Goal: Task Accomplishment & Management: Complete application form

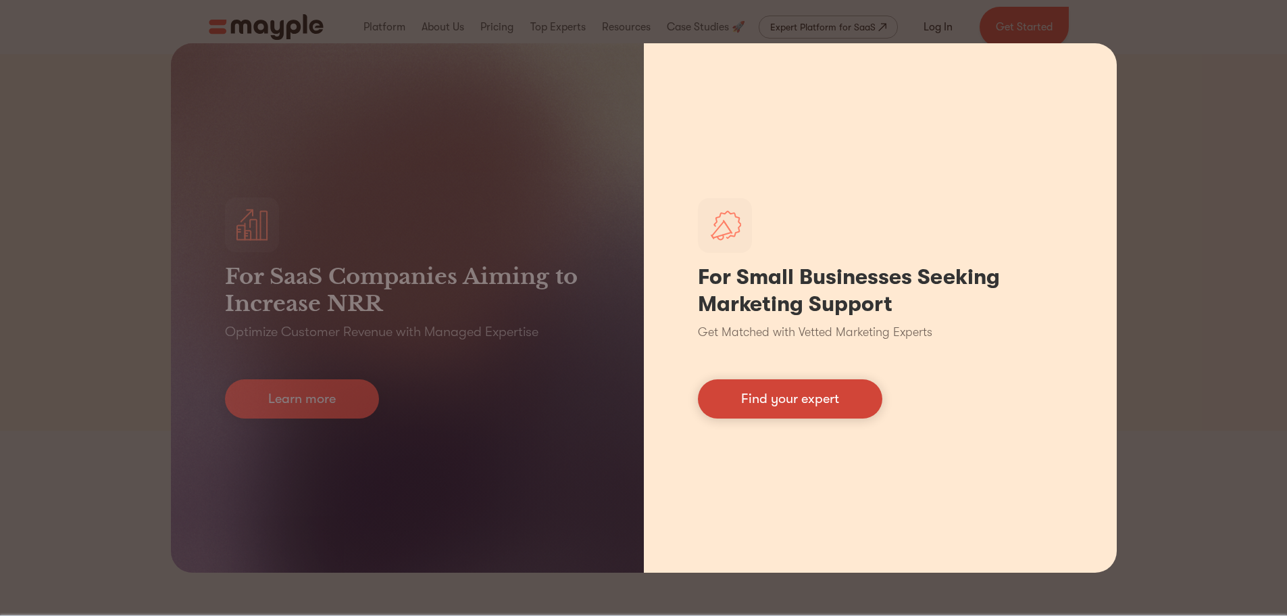
click at [788, 400] on link "Find your expert" at bounding box center [790, 398] width 184 height 39
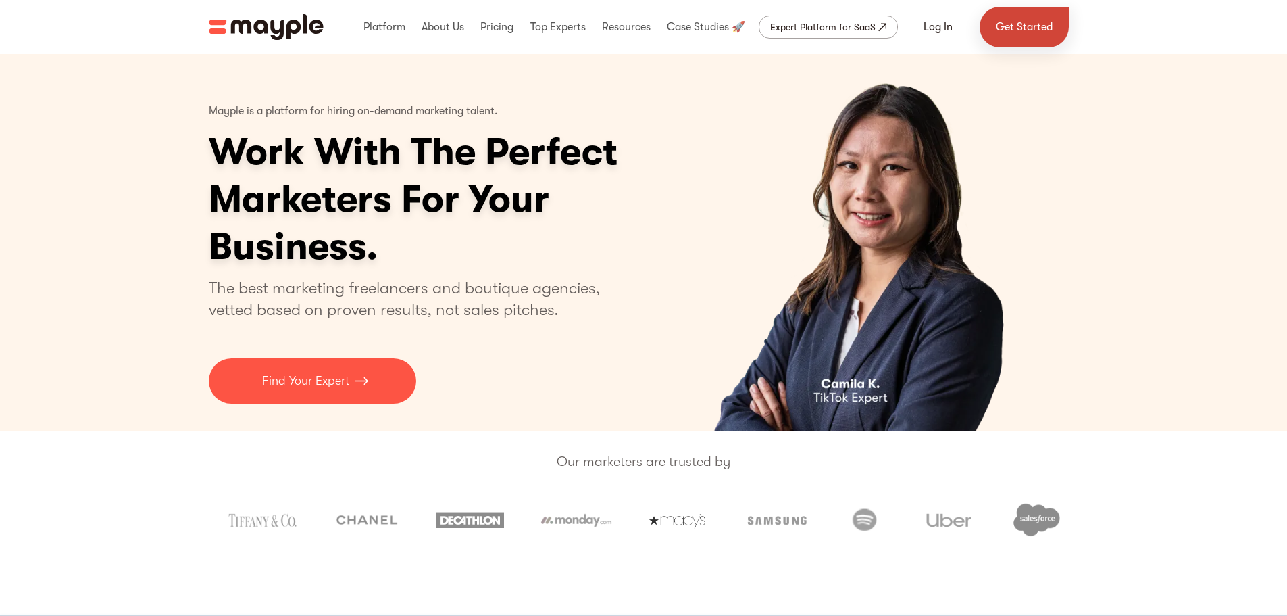
click at [1037, 28] on link "Get Started" at bounding box center [1024, 27] width 89 height 41
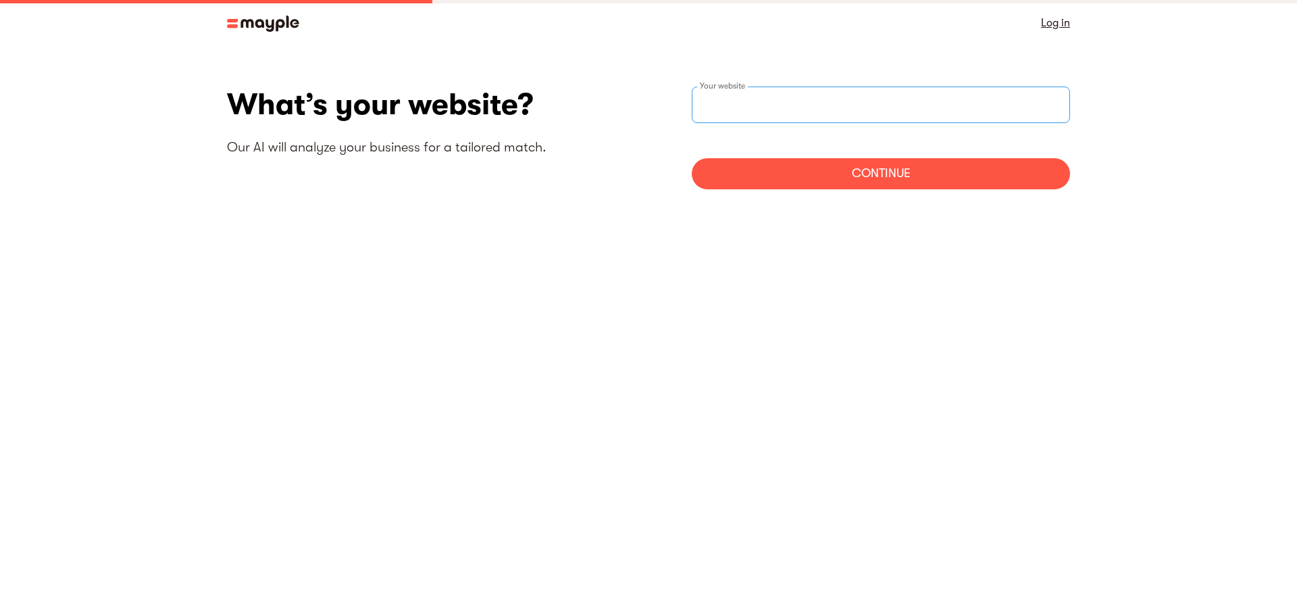
click at [774, 107] on input "websiteStep" at bounding box center [881, 104] width 378 height 36
click at [789, 102] on input "websiteStep" at bounding box center [881, 104] width 378 height 36
type input "[URL][DOMAIN_NAME]"
click at [880, 176] on div "Continue" at bounding box center [881, 173] width 378 height 31
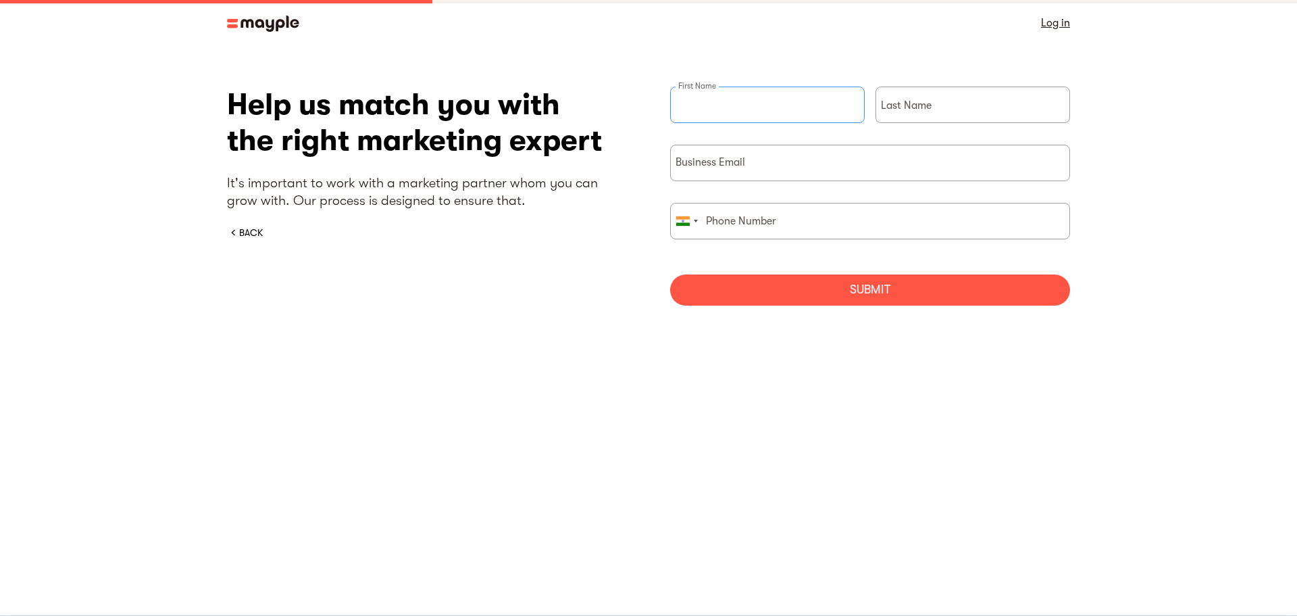
click at [787, 105] on input "briefForm" at bounding box center [767, 104] width 195 height 36
type input "[PERSON_NAME]"
click at [907, 114] on input "briefForm" at bounding box center [973, 104] width 195 height 36
type input "[PERSON_NAME]"
type input "[PERSON_NAME][EMAIL_ADDRESS][DOMAIN_NAME]"
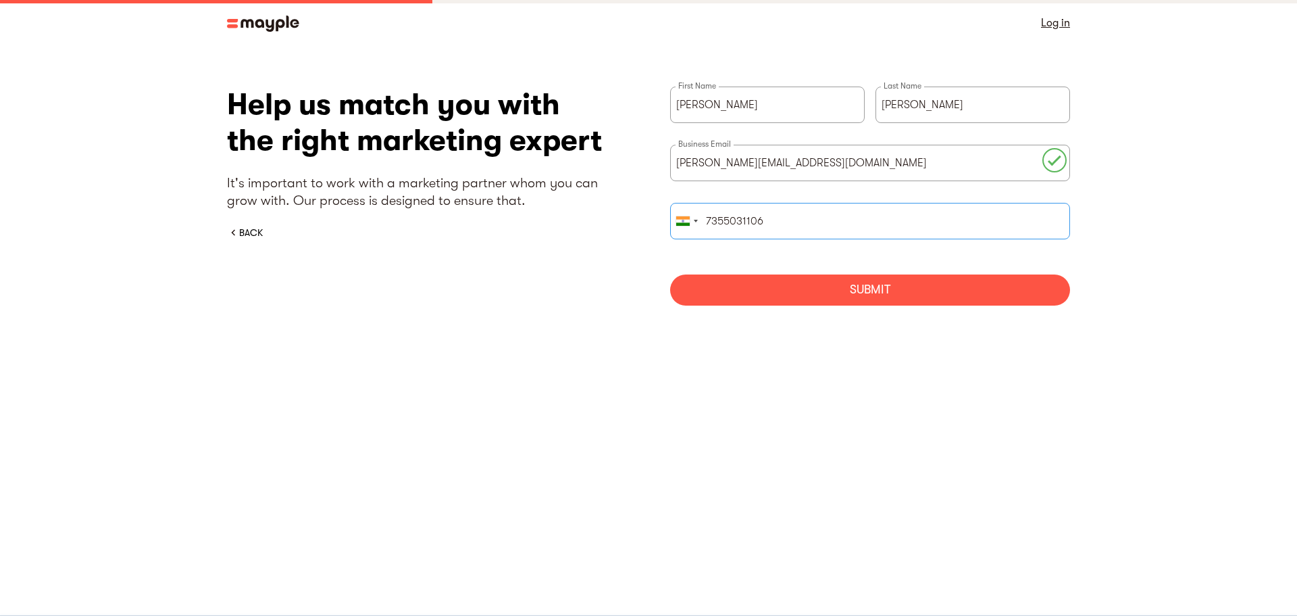
type input "7355031106"
click at [866, 286] on div "Submit" at bounding box center [870, 289] width 400 height 31
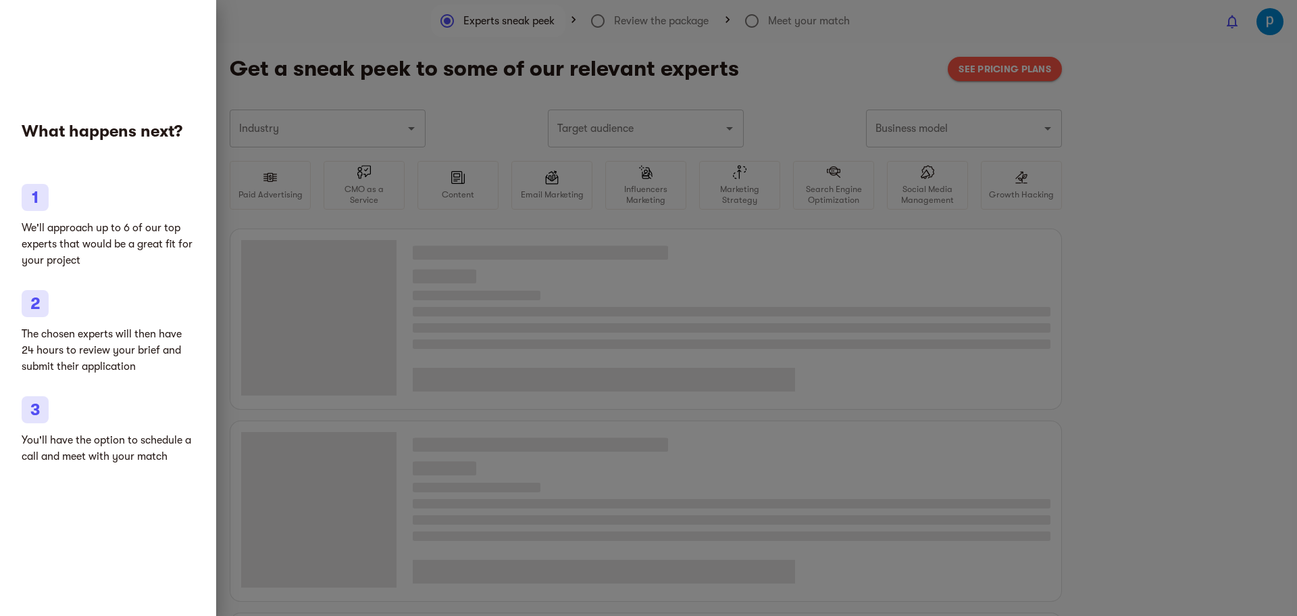
type input "Marketplace"
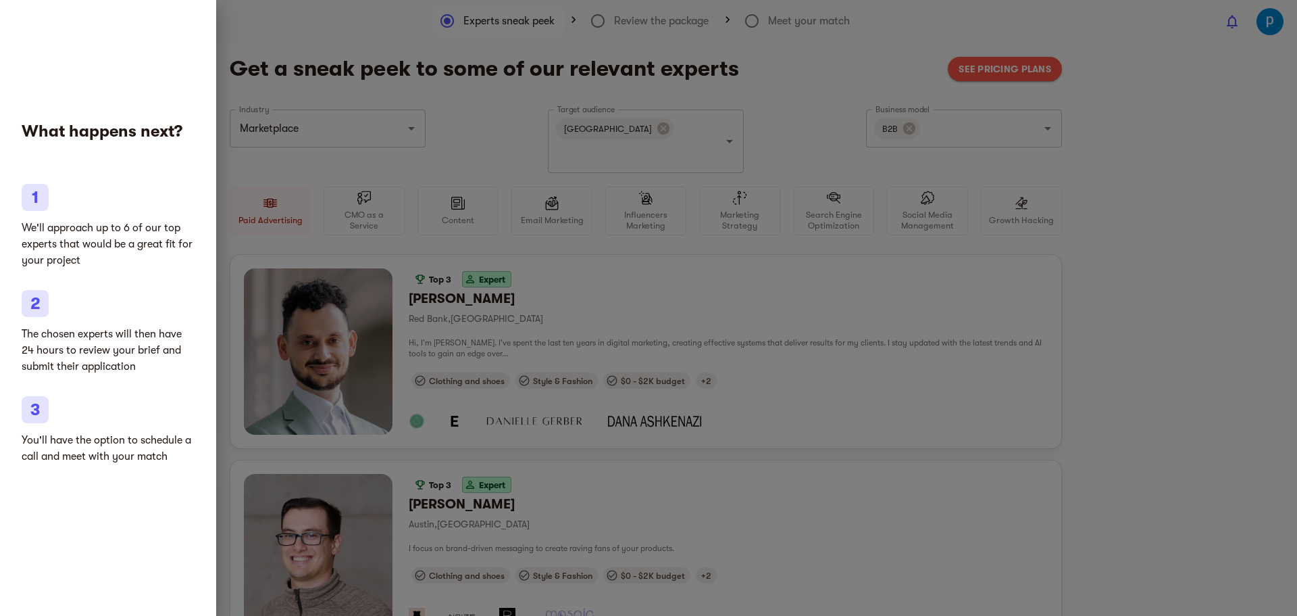
click at [1136, 207] on div at bounding box center [648, 308] width 1297 height 616
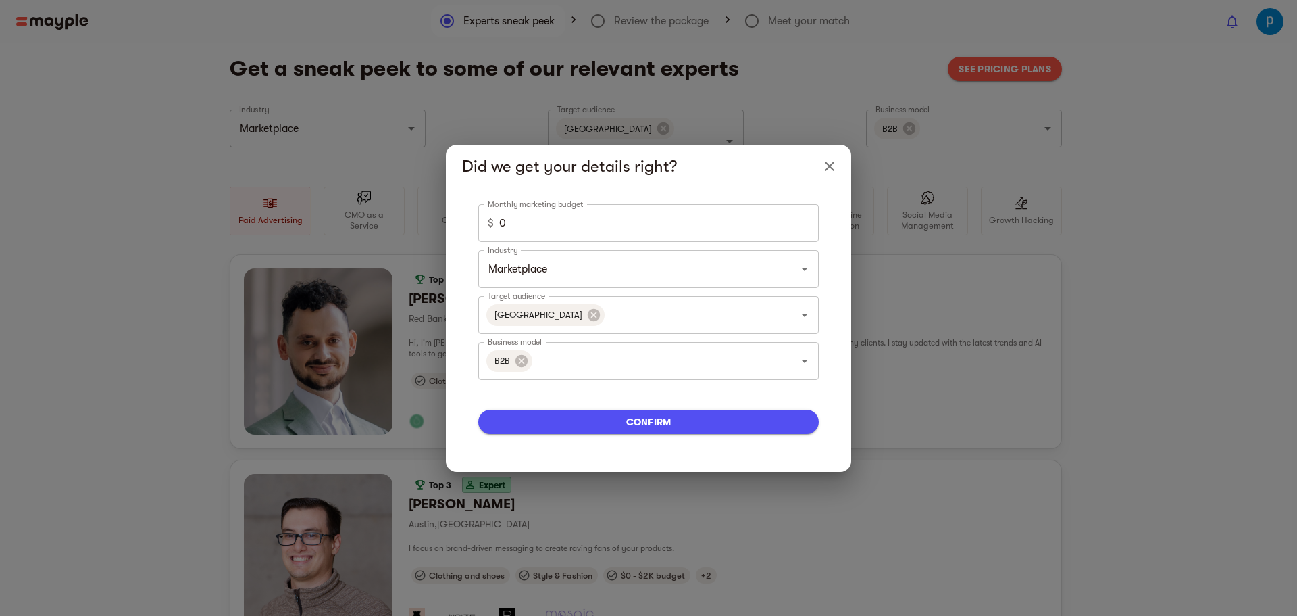
click at [658, 224] on input "0" at bounding box center [659, 223] width 320 height 38
click at [587, 312] on icon at bounding box center [594, 314] width 15 height 15
type input "100000"
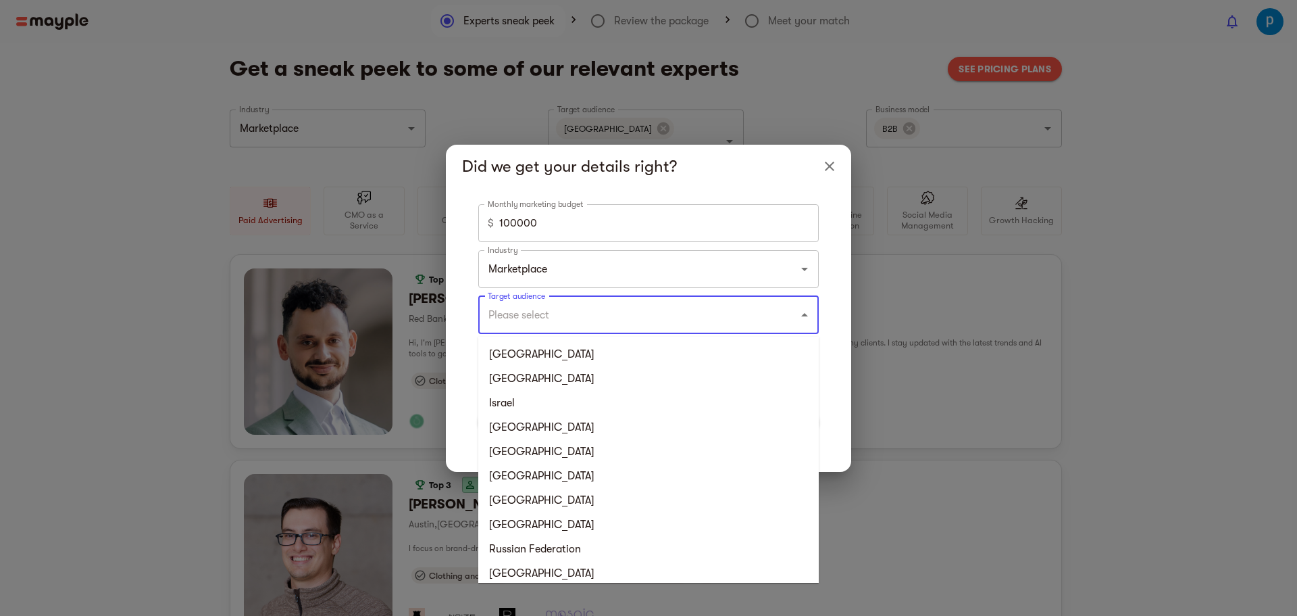
click at [562, 310] on input "Target audience" at bounding box center [630, 315] width 291 height 26
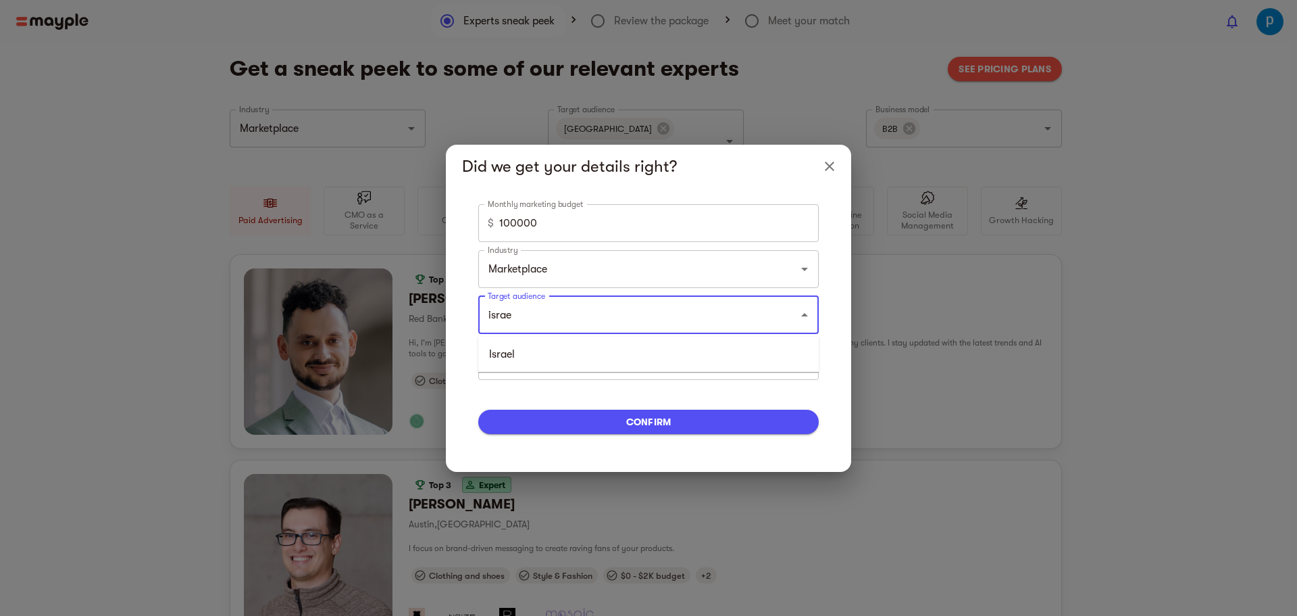
type input "israel"
click at [537, 363] on li "Israel" at bounding box center [648, 354] width 341 height 24
click at [634, 423] on span "confirm" at bounding box center [648, 422] width 319 height 16
type input "5000"
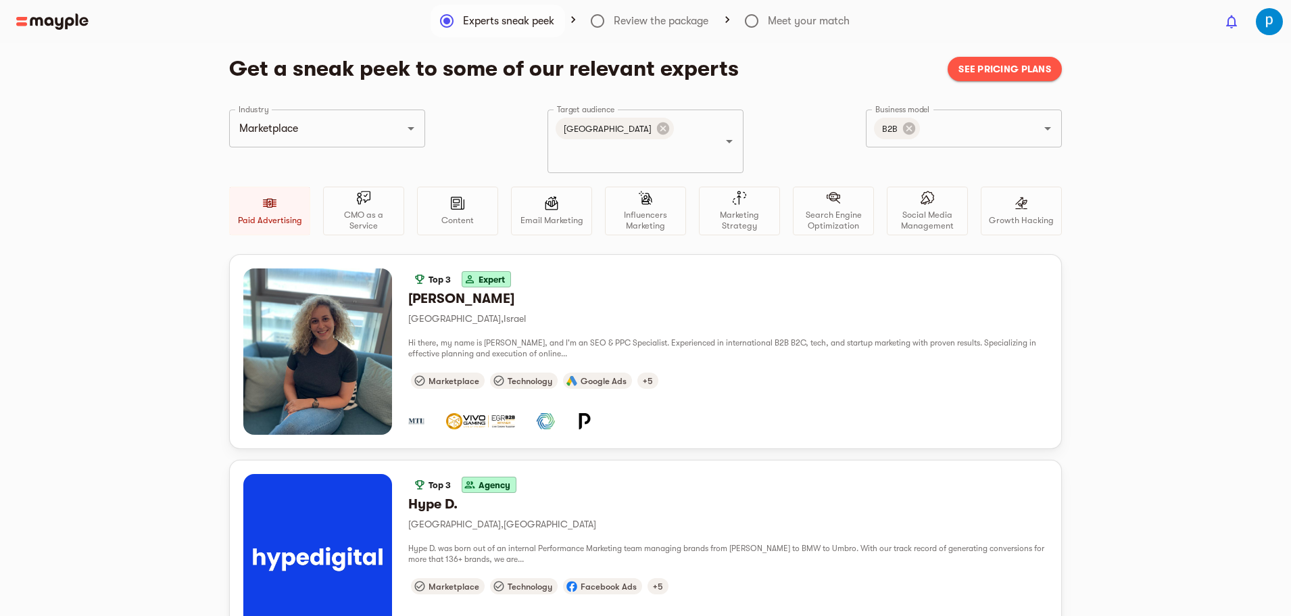
click at [997, 65] on span "See pricing plans" at bounding box center [1004, 69] width 93 height 16
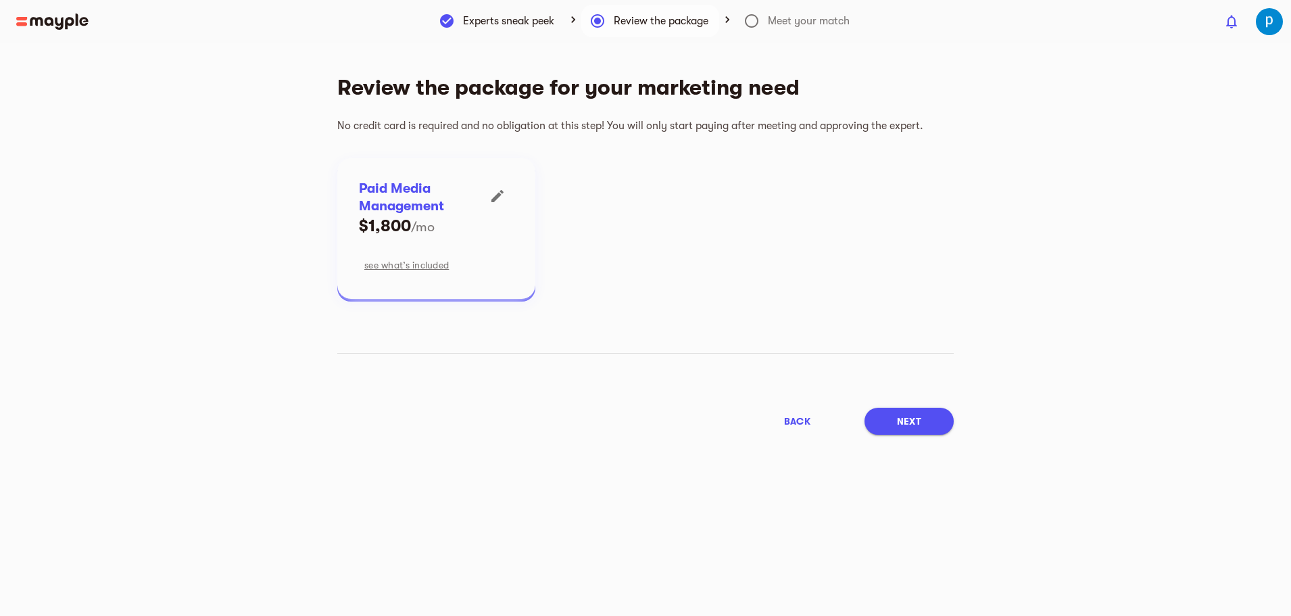
click at [495, 191] on icon "button" at bounding box center [497, 196] width 16 height 16
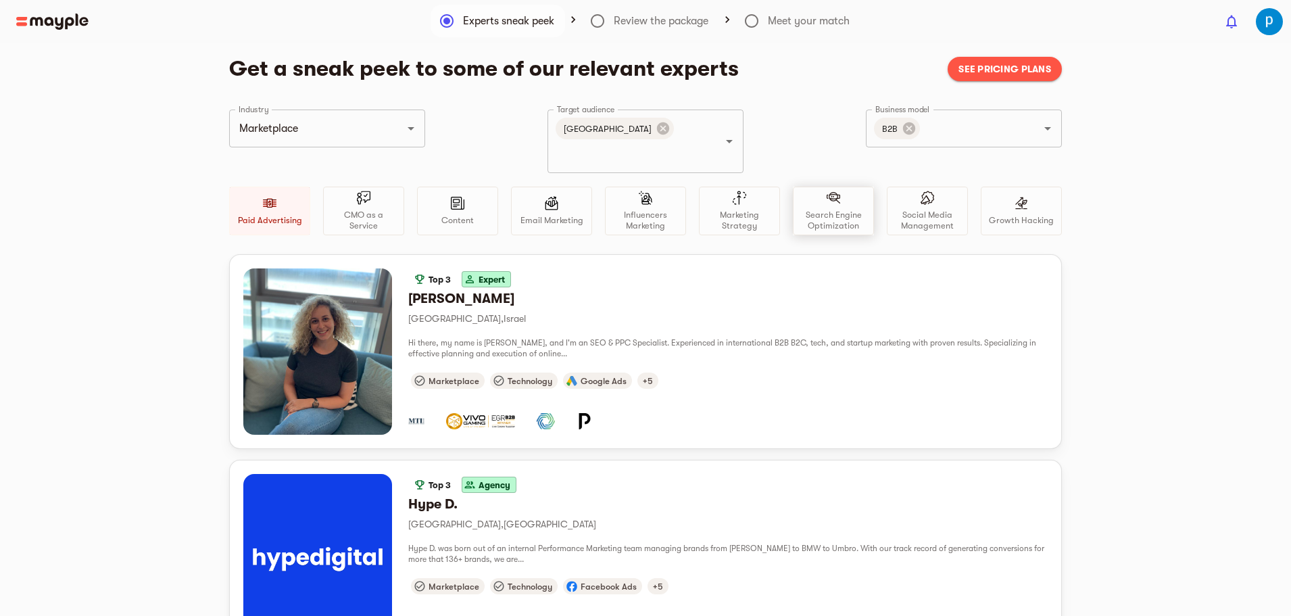
click at [815, 209] on p "Search Engine Optimization" at bounding box center [833, 220] width 69 height 22
click at [753, 209] on p "Marketing Strategy" at bounding box center [739, 220] width 69 height 22
click at [668, 209] on p "Influencers Marketing" at bounding box center [646, 220] width 68 height 22
click at [820, 195] on div "Search Engine Optimization" at bounding box center [833, 211] width 81 height 49
